Goal: Task Accomplishment & Management: Manage account settings

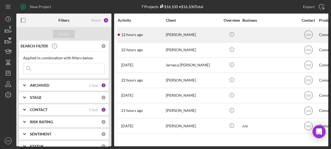
click at [171, 33] on div "[PERSON_NAME]" at bounding box center [193, 35] width 54 height 14
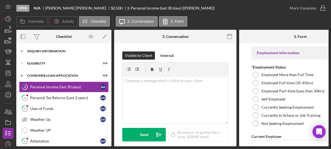
click at [24, 50] on icon "Icon/Expander" at bounding box center [21, 51] width 11 height 11
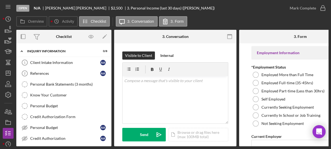
scroll to position [89, 0]
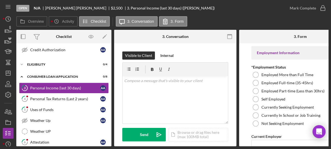
click at [109, 130] on div "3 Personal Income (last 30 days) A A 4 Personal Tax Returns (Last 2 years) A A …" at bounding box center [63, 128] width 95 height 90
click at [22, 73] on icon "Icon/Expander" at bounding box center [21, 76] width 11 height 11
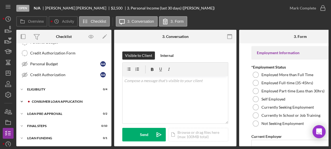
click at [23, 99] on icon "Icon/Expander" at bounding box center [21, 101] width 11 height 11
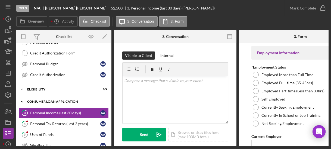
scroll to position [81, 0]
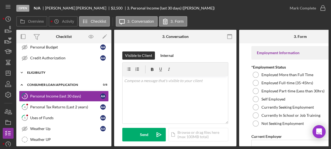
click at [21, 70] on icon "Icon/Expander" at bounding box center [21, 72] width 11 height 11
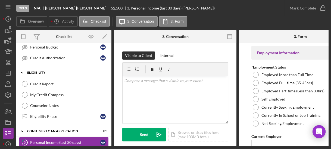
click at [21, 70] on icon "Icon/Expander" at bounding box center [21, 72] width 11 height 11
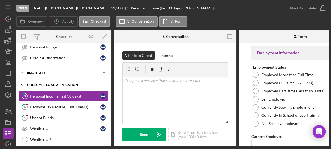
click at [22, 84] on polyline at bounding box center [22, 84] width 2 height 1
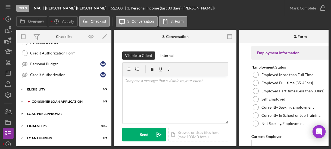
click at [22, 114] on polyline at bounding box center [22, 114] width 2 height 1
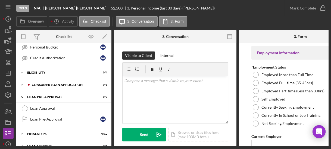
scroll to position [88, 0]
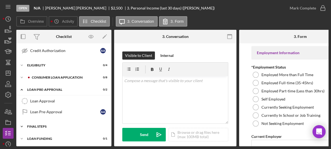
click at [22, 123] on icon "Icon/Expander" at bounding box center [21, 126] width 11 height 11
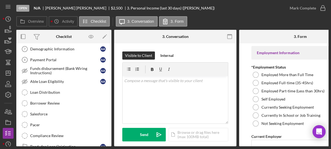
scroll to position [198, 0]
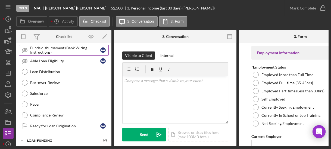
click at [41, 50] on div "Funds disbursement (Bank Wiring Instructions)" at bounding box center [65, 50] width 70 height 9
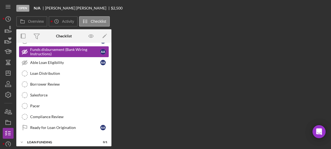
scroll to position [196, 0]
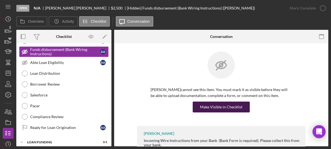
click at [198, 108] on button "Make Visible in Checklist" at bounding box center [221, 107] width 57 height 11
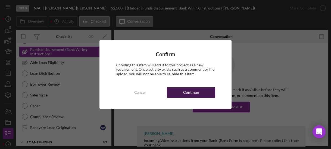
click at [187, 95] on div "Continue" at bounding box center [191, 92] width 16 height 11
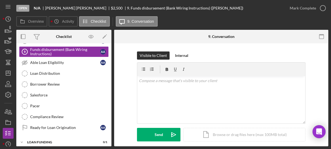
scroll to position [106, 0]
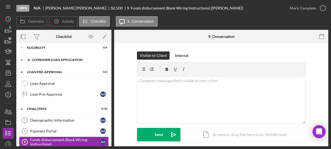
click at [21, 56] on icon "Icon/Expander" at bounding box center [21, 60] width 11 height 11
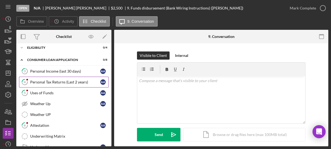
click at [41, 80] on div "Personal Tax Returns (Last 2 years)" at bounding box center [65, 82] width 70 height 4
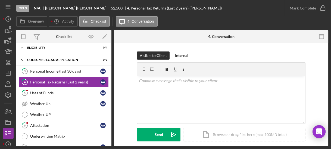
scroll to position [90, 0]
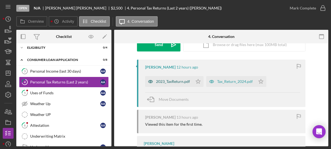
click at [178, 80] on div "2023_TaxReturn.pdf" at bounding box center [173, 82] width 34 height 4
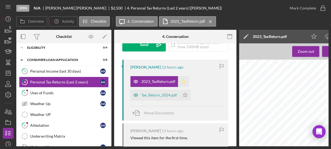
click at [182, 80] on polygon "button" at bounding box center [183, 81] width 5 height 4
click at [183, 96] on icon "Icon/Star" at bounding box center [184, 95] width 11 height 11
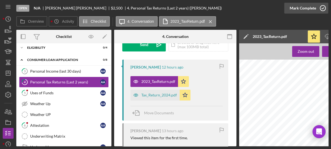
click at [322, 10] on icon "button" at bounding box center [323, 8] width 14 height 14
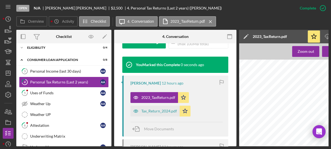
scroll to position [171, 0]
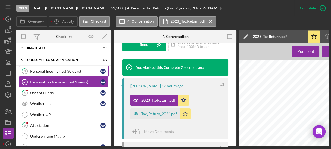
click at [43, 70] on div "Personal Income (last 30 days)" at bounding box center [65, 71] width 70 height 4
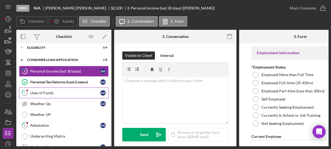
click at [38, 91] on div "Uses of Funds" at bounding box center [65, 93] width 70 height 4
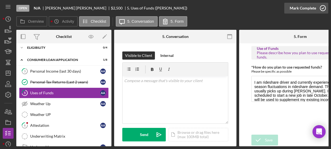
click at [323, 11] on icon "button" at bounding box center [323, 8] width 14 height 14
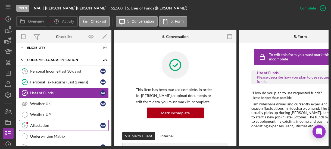
click at [59, 120] on link "6 Attestation A A" at bounding box center [64, 125] width 90 height 11
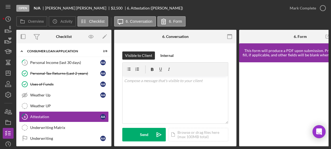
scroll to position [89, 0]
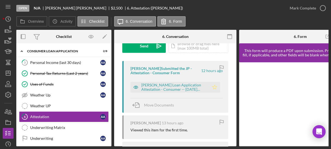
click at [215, 86] on polygon "button" at bounding box center [214, 87] width 5 height 4
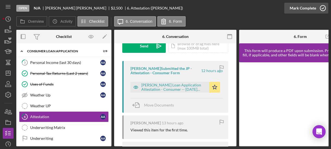
click at [321, 6] on icon "button" at bounding box center [323, 8] width 14 height 14
